Goal: Transaction & Acquisition: Purchase product/service

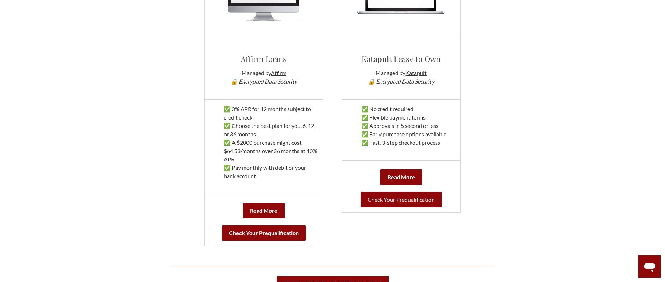
scroll to position [419, 0]
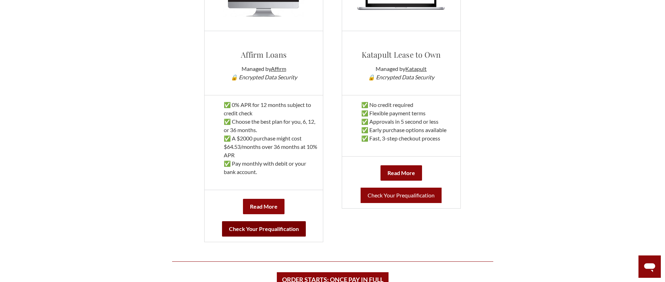
click at [287, 230] on b "Check Your Prequalification" at bounding box center [264, 228] width 84 height 15
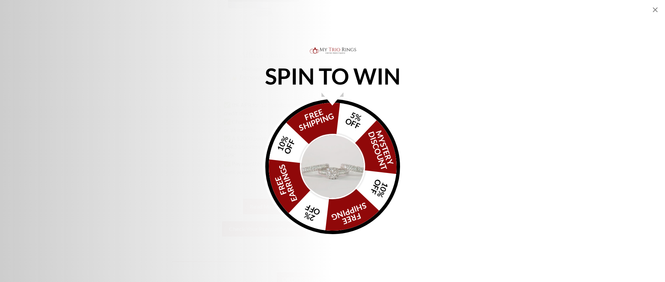
click at [656, 8] on icon "Close popup" at bounding box center [655, 9] width 5 height 5
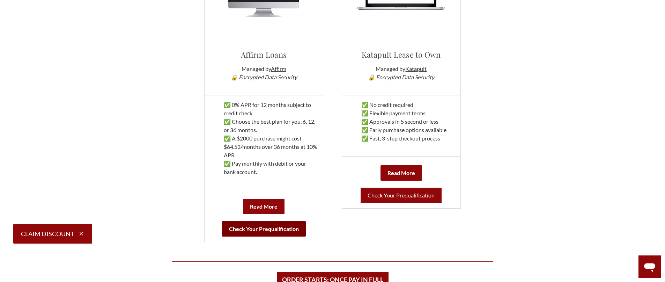
click at [256, 228] on b "Check Your Prequalification" at bounding box center [264, 228] width 84 height 15
click at [389, 194] on link "Check Your Prequalification" at bounding box center [401, 195] width 81 height 15
click at [392, 194] on link "Check Your Prequalification" at bounding box center [401, 195] width 81 height 15
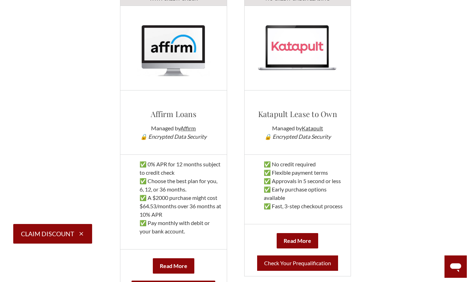
scroll to position [349, 0]
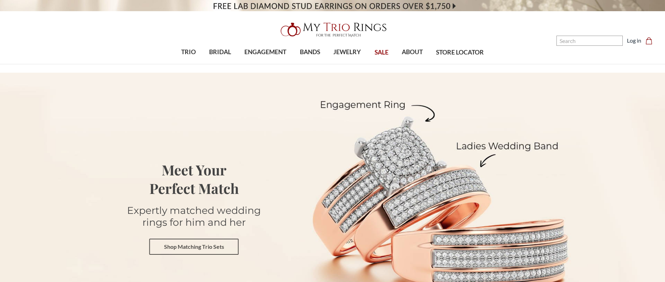
click at [208, 244] on link "Shop Matching Trio Sets" at bounding box center [193, 246] width 89 height 16
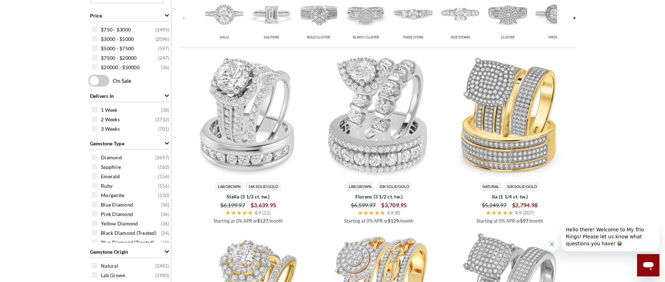
scroll to position [384, 0]
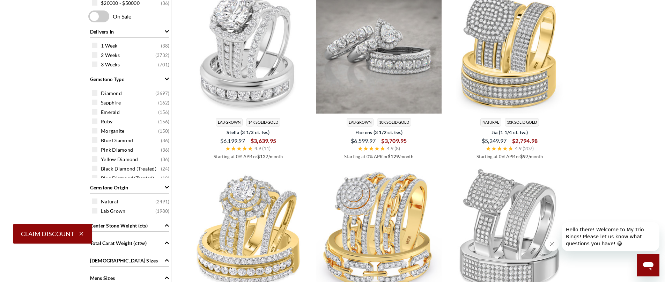
click at [390, 80] on img at bounding box center [378, 50] width 125 height 125
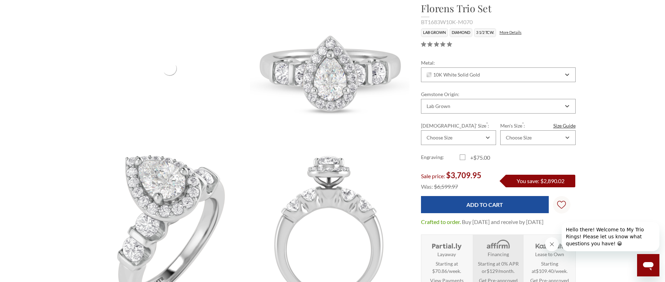
click at [552, 242] on icon "Close message from company" at bounding box center [552, 244] width 6 height 6
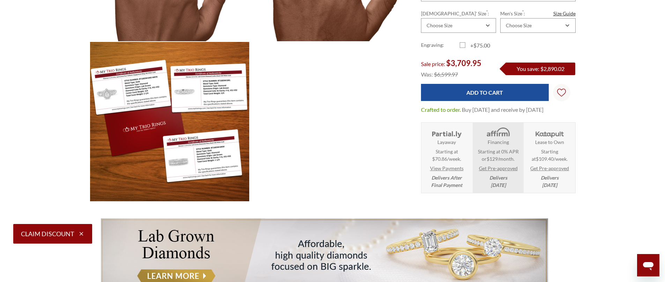
scroll to position [310, 481]
click at [543, 168] on link "Get Pre-approved" at bounding box center [549, 167] width 39 height 7
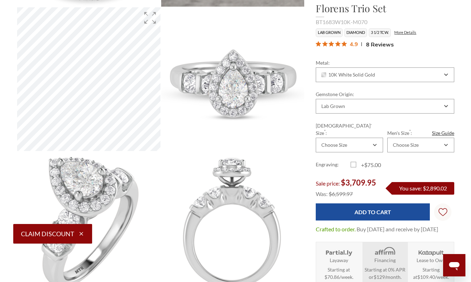
scroll to position [0, 0]
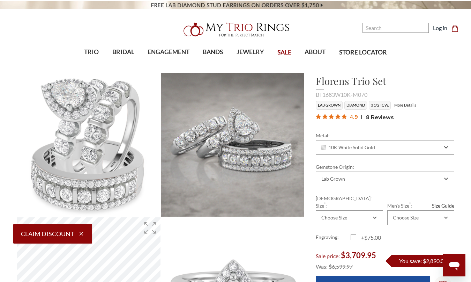
click at [245, 32] on img at bounding box center [236, 30] width 112 height 22
